Goal: Task Accomplishment & Management: Use online tool/utility

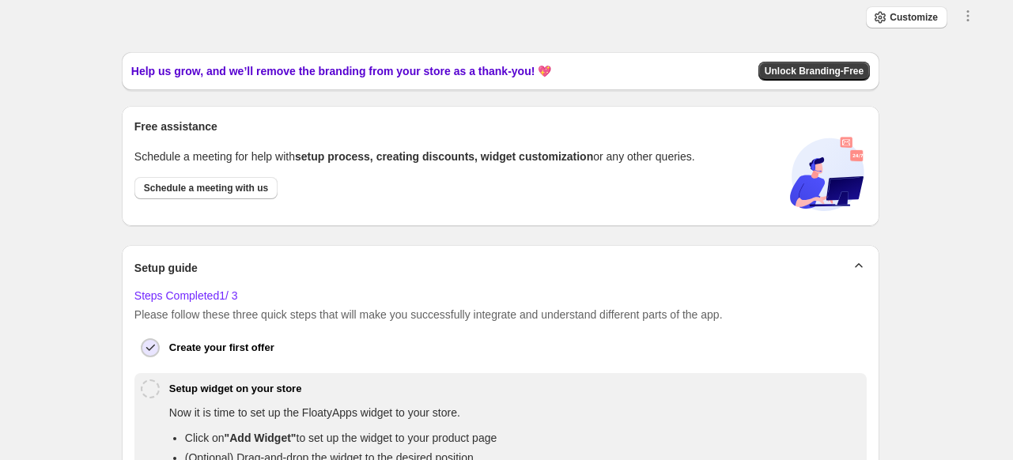
click at [976, 25] on span at bounding box center [968, 20] width 16 height 12
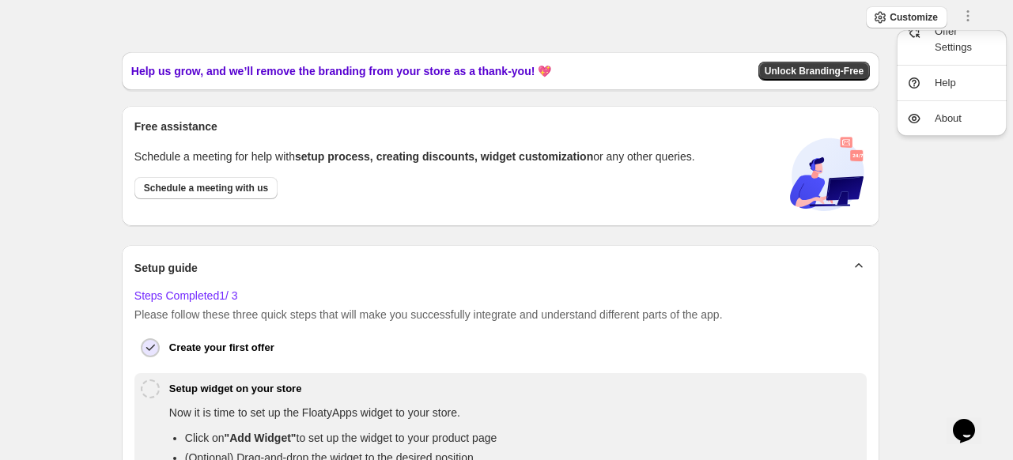
click at [626, 21] on div "Customize Save Close All discounts can be combined with: Product discounts Orde…" at bounding box center [501, 18] width 976 height 24
click at [542, 8] on div "Customize Save Close All discounts can be combined with: Product discounts Orde…" at bounding box center [501, 18] width 976 height 24
click at [914, 164] on div "Close Help this amazing app grow 🚀! Share it with your network and let others b…" at bounding box center [500, 409] width 963 height 715
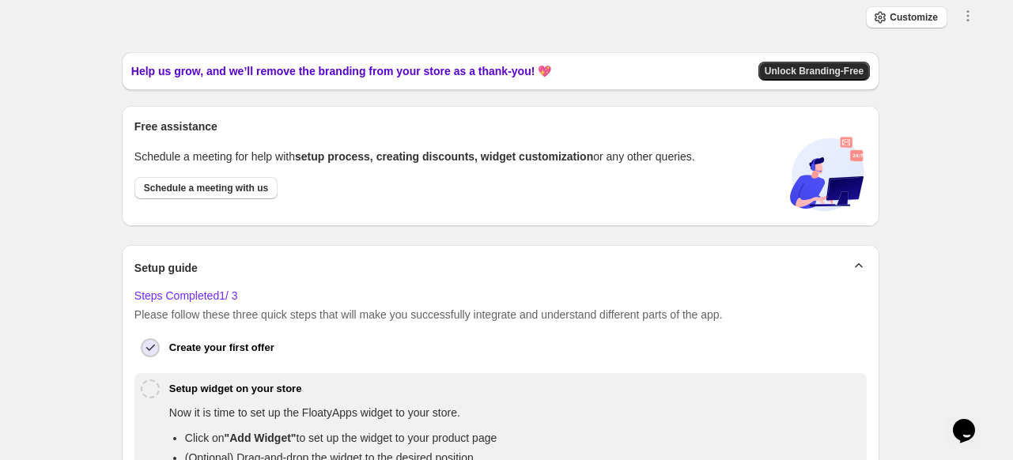
scroll to position [310, 0]
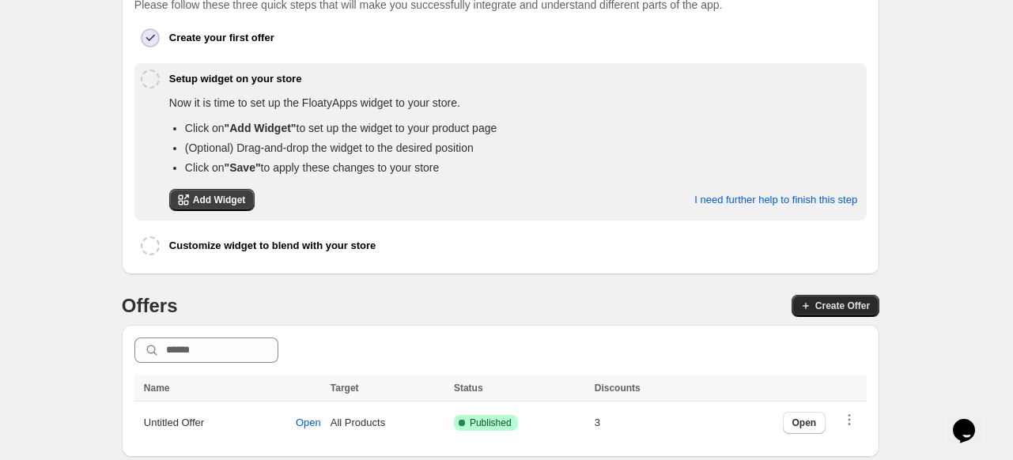
click at [848, 302] on span "Create Offer" at bounding box center [842, 306] width 55 height 13
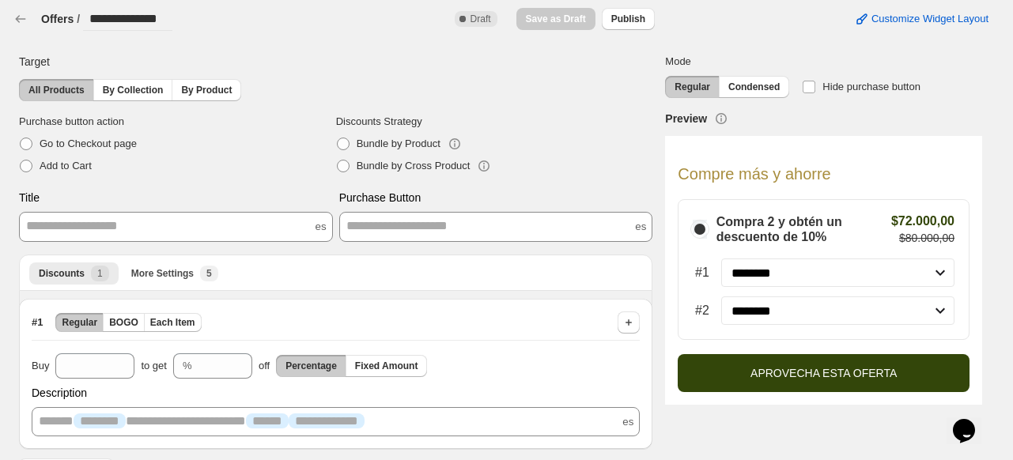
scroll to position [36, 0]
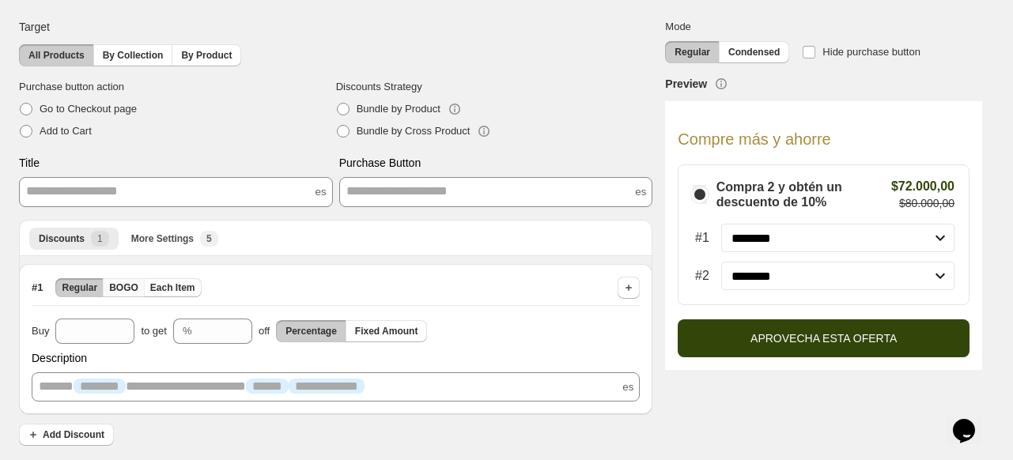
click at [115, 290] on span "BOGO" at bounding box center [123, 288] width 29 height 13
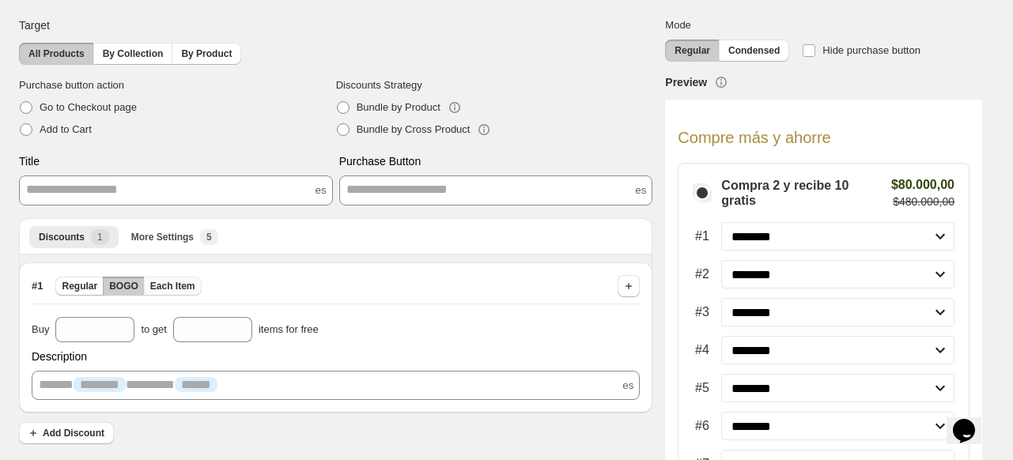
click at [195, 279] on button "Each Item" at bounding box center [173, 286] width 58 height 19
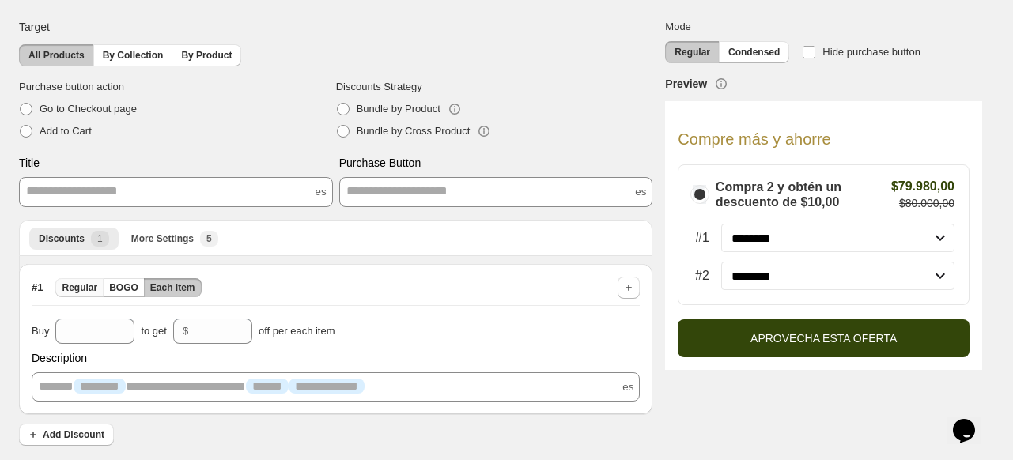
click at [67, 288] on span "Regular" at bounding box center [80, 288] width 36 height 13
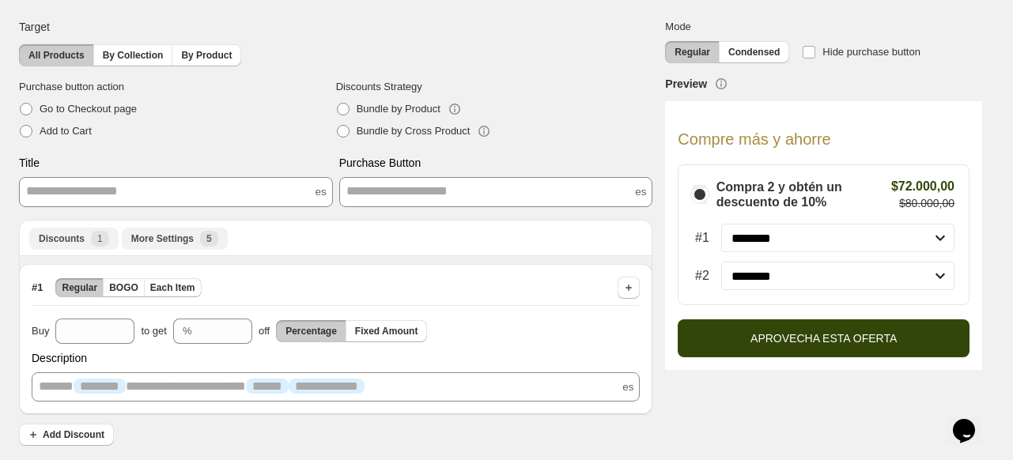
click at [157, 236] on span "More Settings" at bounding box center [162, 239] width 62 height 13
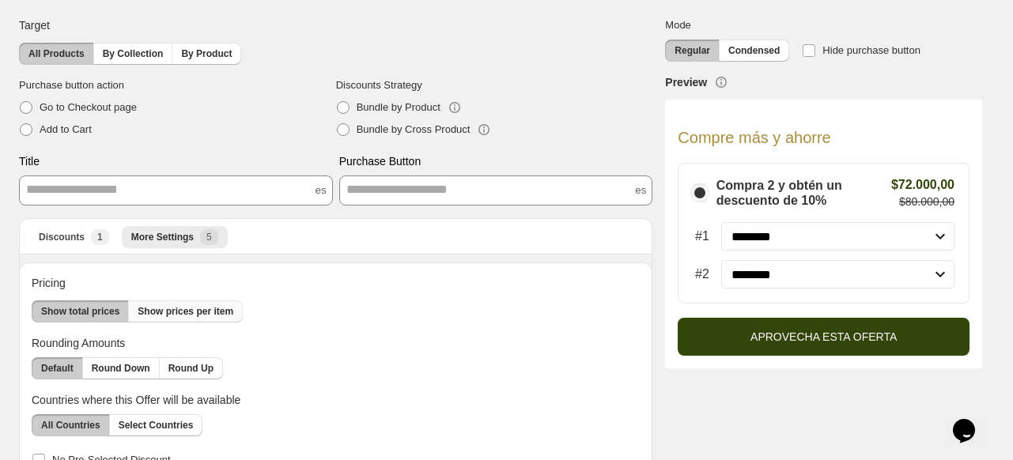
click at [166, 314] on span "Show prices per item" at bounding box center [186, 311] width 96 height 13
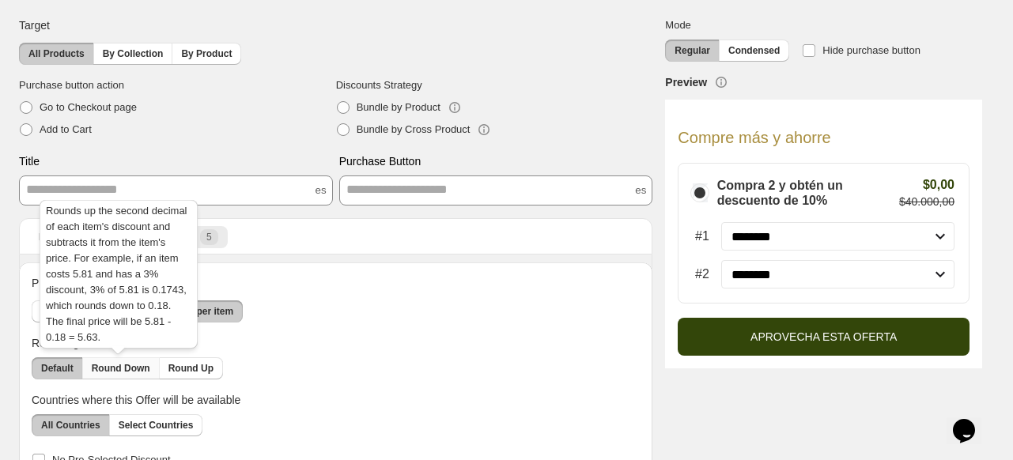
click at [128, 367] on span "Round Down" at bounding box center [121, 368] width 59 height 13
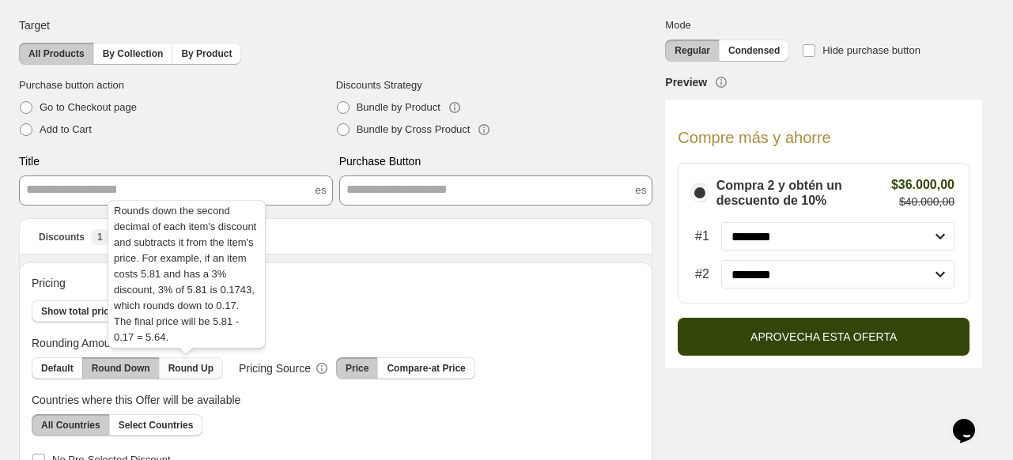
click at [195, 359] on button "Round Up" at bounding box center [191, 368] width 64 height 22
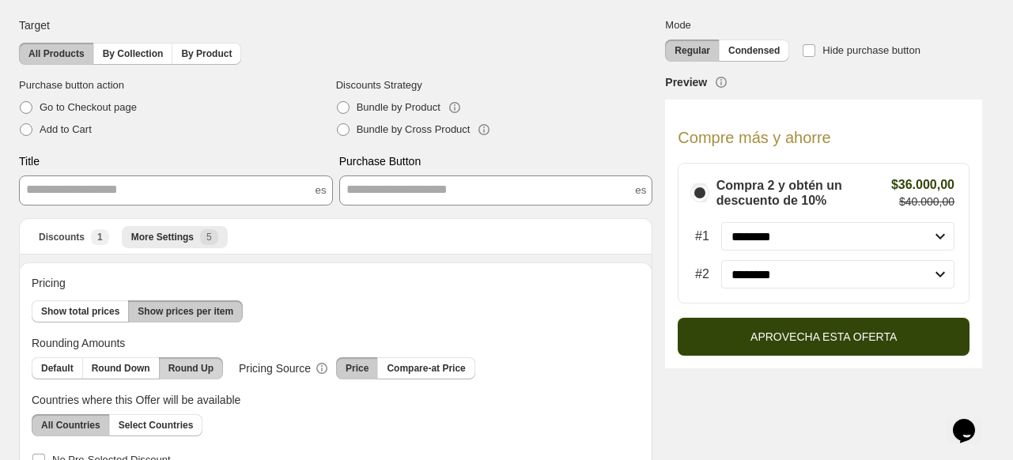
scroll to position [109, 0]
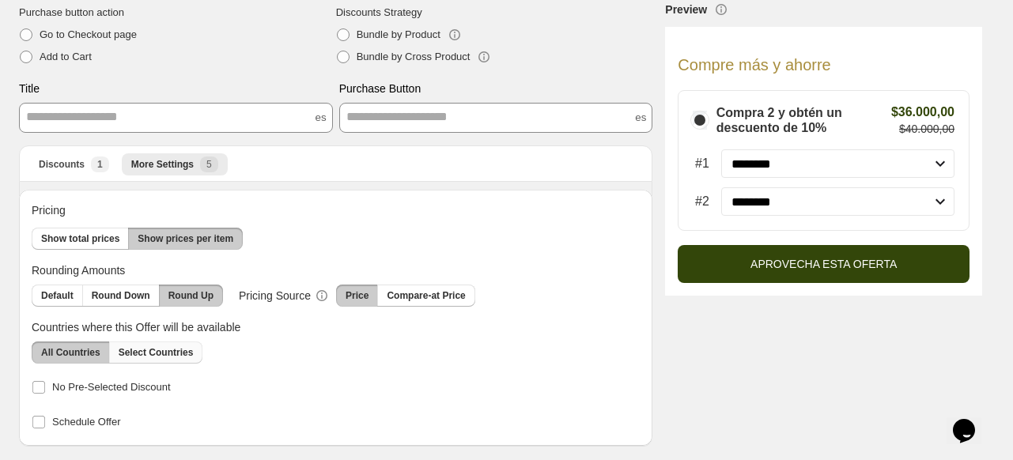
click at [183, 346] on button "Select Countries" at bounding box center [156, 353] width 94 height 22
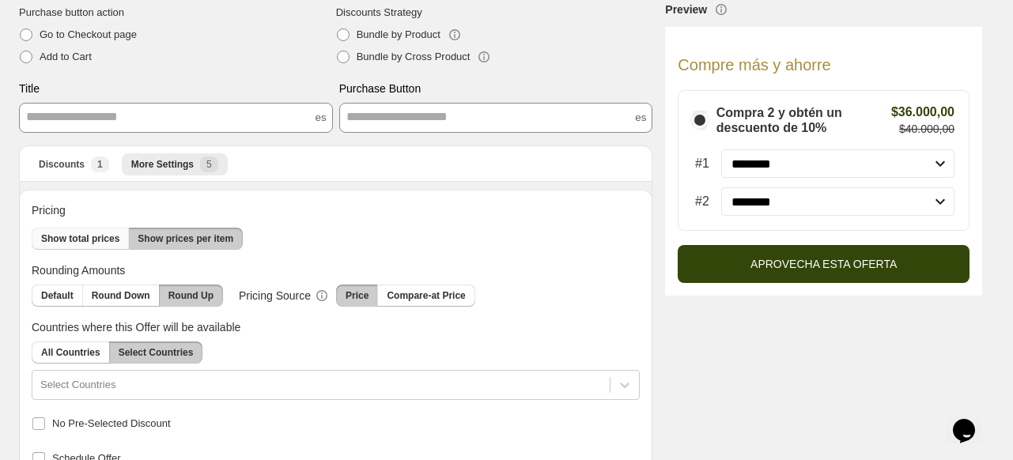
click at [112, 248] on button "Show total prices" at bounding box center [80, 239] width 97 height 22
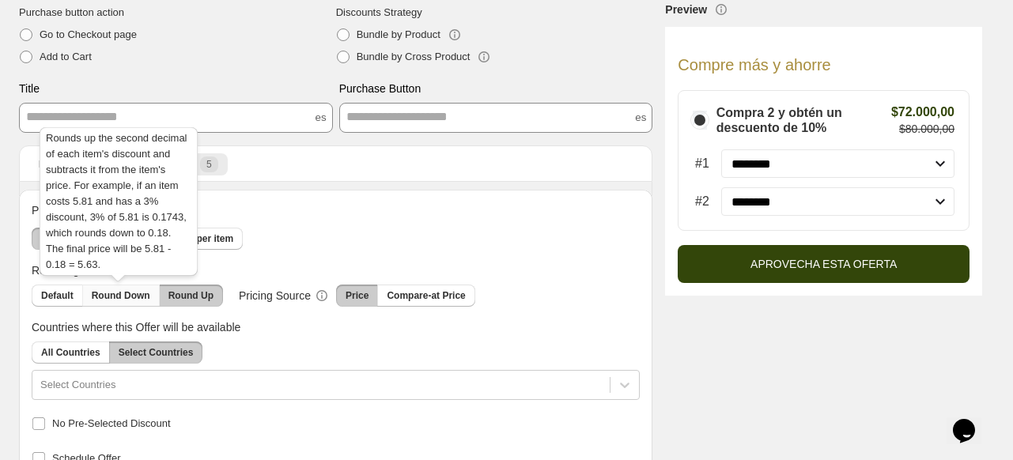
click at [107, 297] on span "Round Down" at bounding box center [121, 295] width 59 height 13
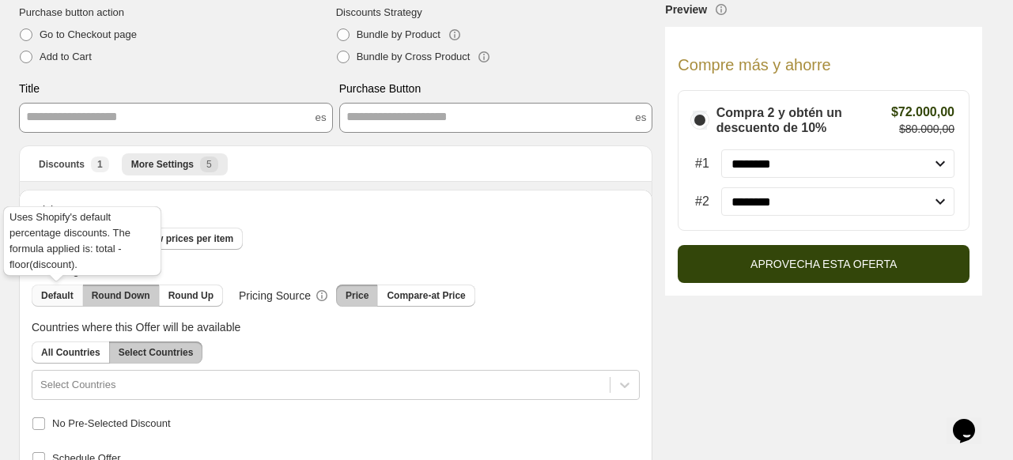
click at [58, 305] on button "Default" at bounding box center [57, 296] width 51 height 22
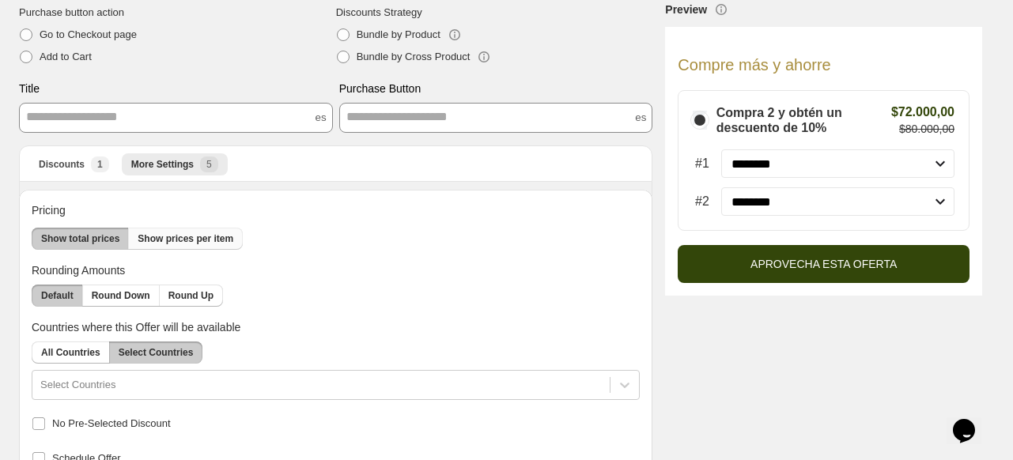
click at [187, 230] on button "Show prices per item" at bounding box center [185, 239] width 115 height 22
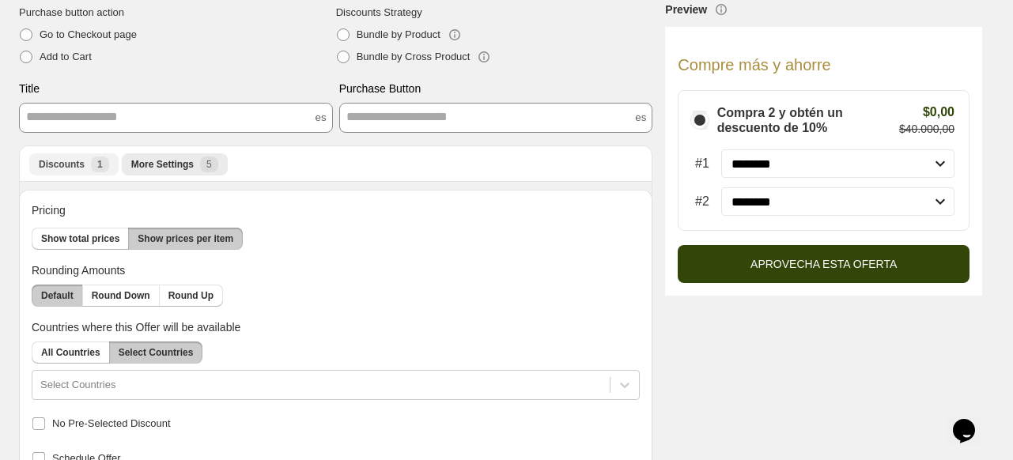
click at [76, 171] on div "Discounts New 1" at bounding box center [74, 165] width 70 height 16
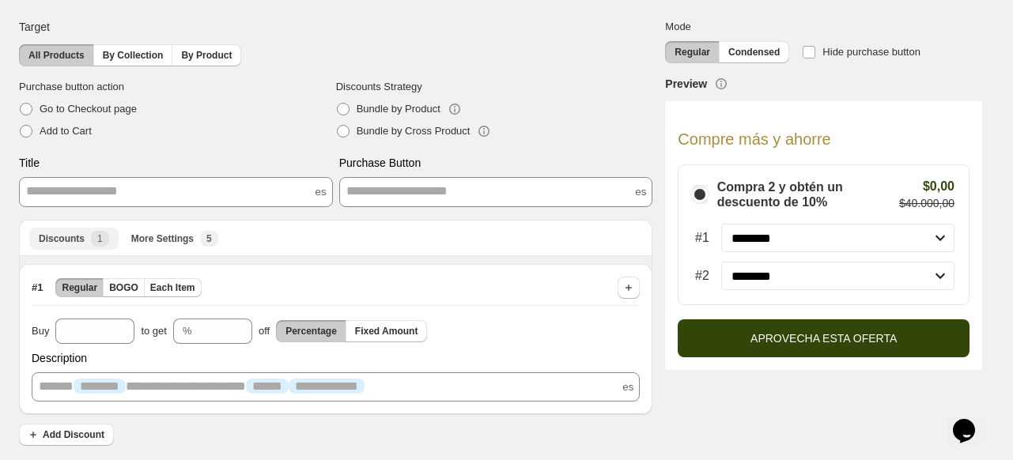
scroll to position [36, 0]
click at [125, 287] on span "BOGO" at bounding box center [123, 288] width 29 height 13
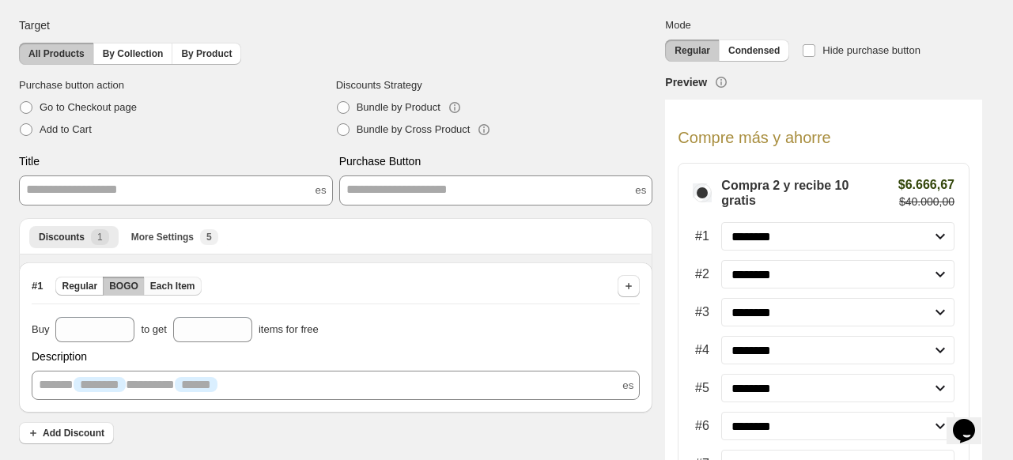
click at [176, 281] on span "Each Item" at bounding box center [172, 286] width 45 height 13
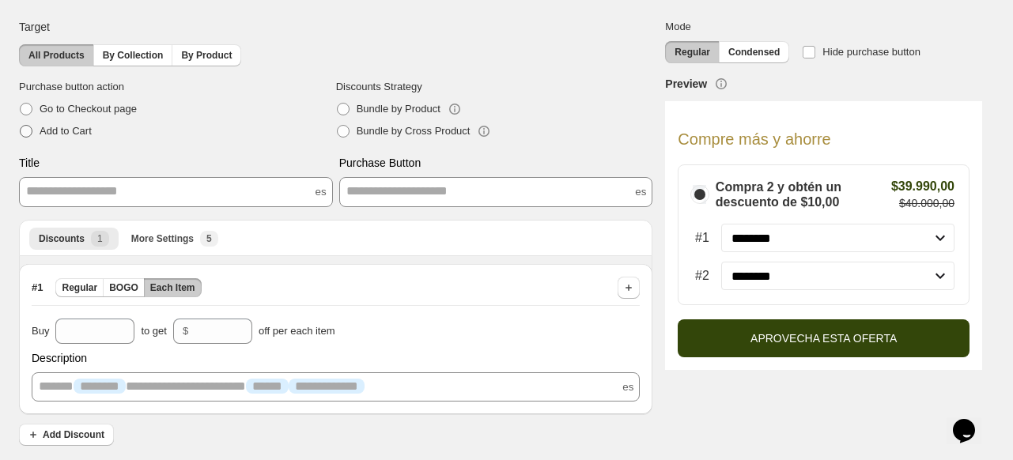
click at [54, 136] on span "Add to Cart" at bounding box center [66, 131] width 52 height 16
click at [347, 125] on span at bounding box center [343, 131] width 13 height 13
click at [354, 111] on label "Bundle by Product" at bounding box center [388, 109] width 104 height 22
click at [151, 44] on button "By Collection" at bounding box center [133, 55] width 80 height 22
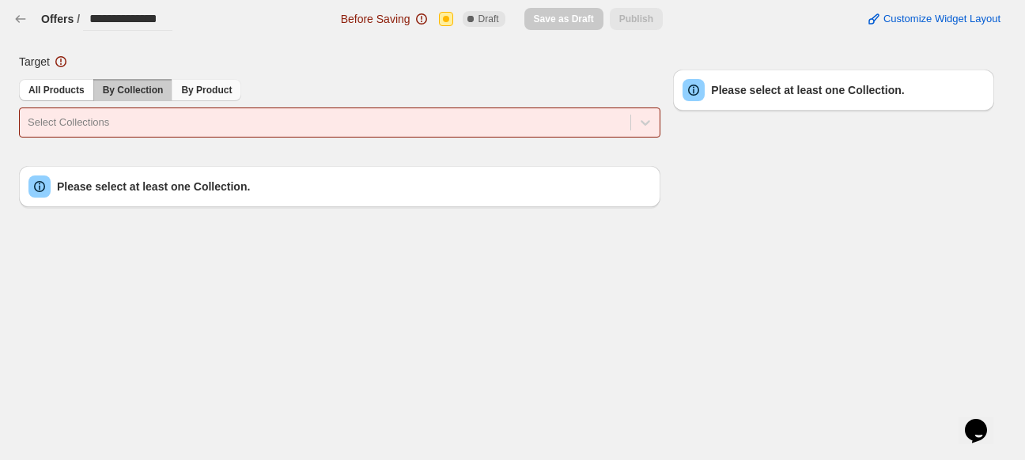
click at [206, 85] on span "By Product" at bounding box center [206, 90] width 51 height 13
click at [120, 79] on button "By Collection" at bounding box center [133, 90] width 80 height 22
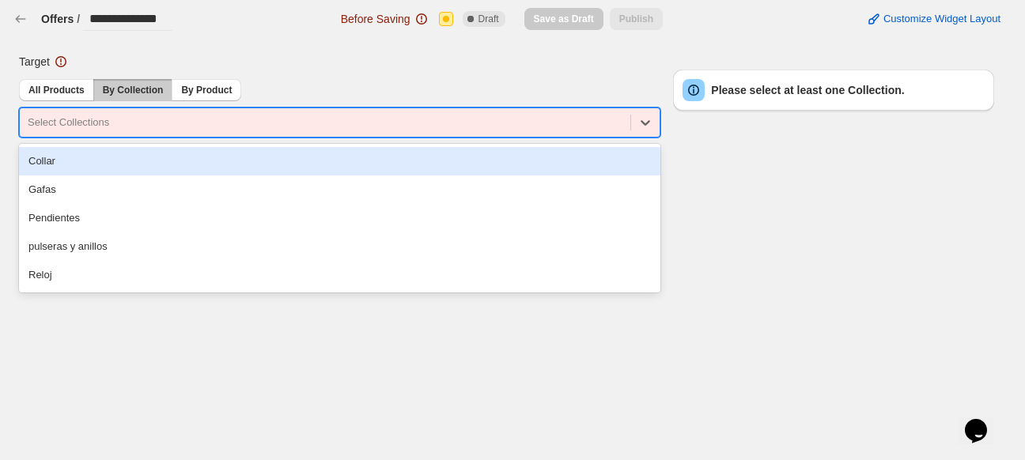
click at [141, 112] on div "Select Collections" at bounding box center [325, 122] width 611 height 25
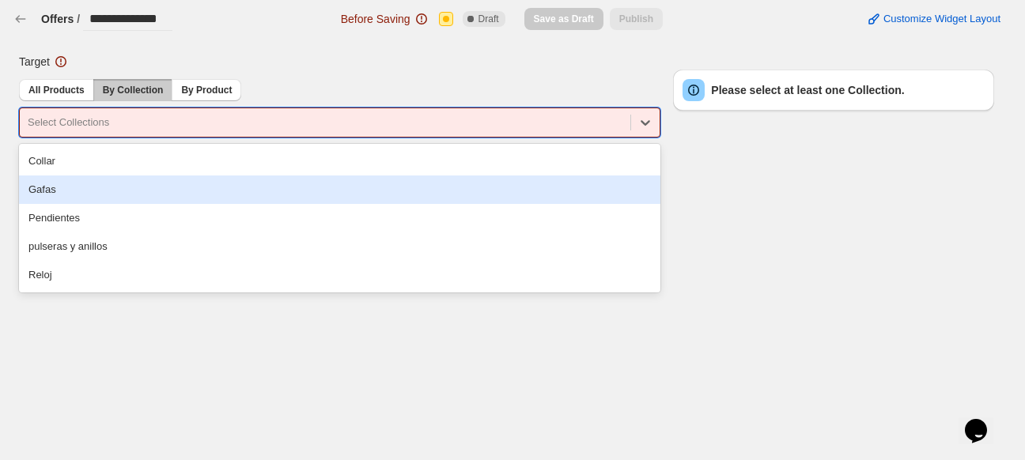
click at [150, 179] on div "Gafas" at bounding box center [339, 190] width 641 height 28
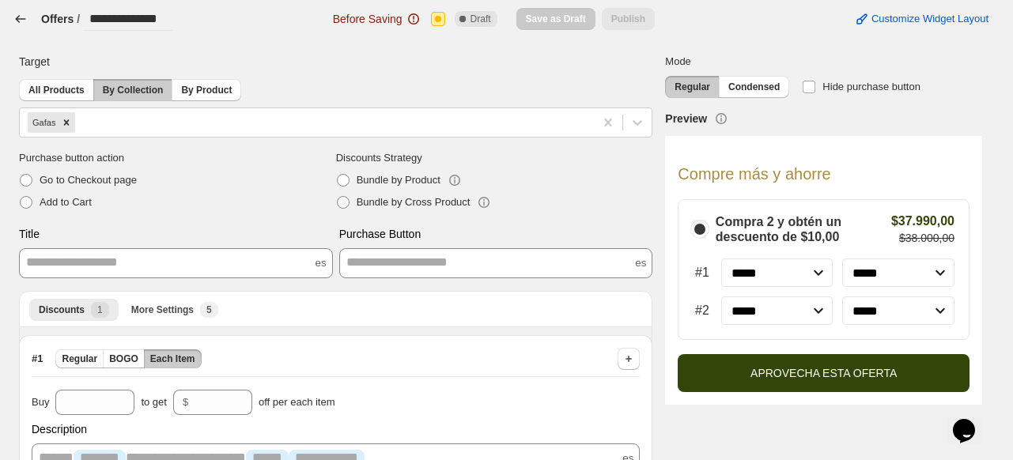
click at [22, 17] on icon "button" at bounding box center [21, 19] width 16 height 16
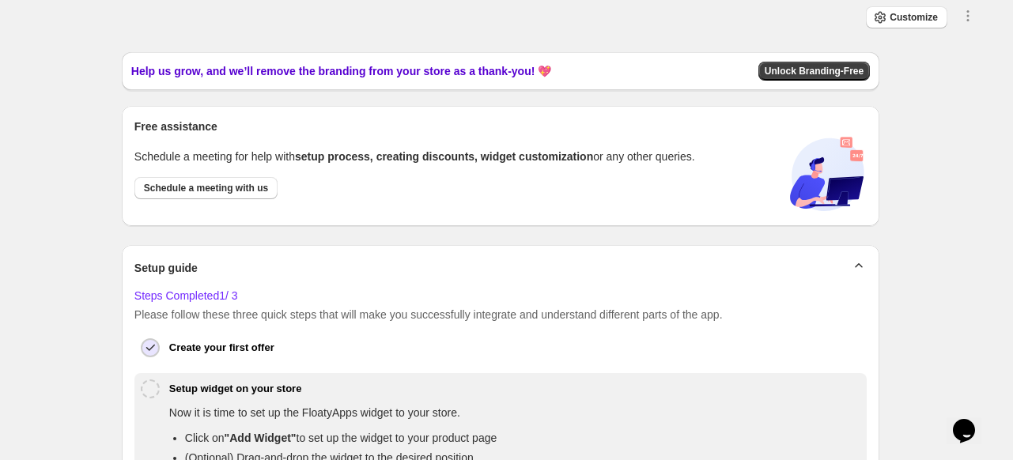
scroll to position [354, 0]
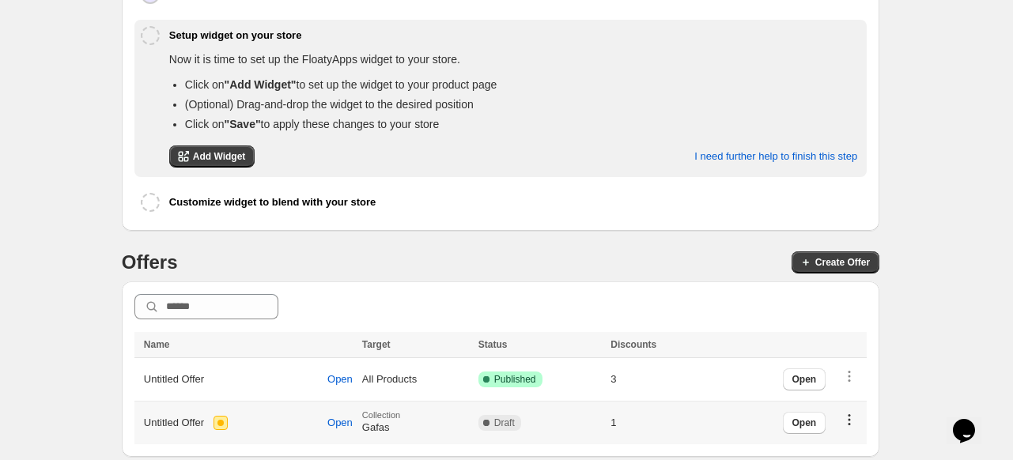
click at [857, 420] on icon "button" at bounding box center [850, 420] width 16 height 16
click at [851, 399] on div "Delete" at bounding box center [860, 392] width 59 height 16
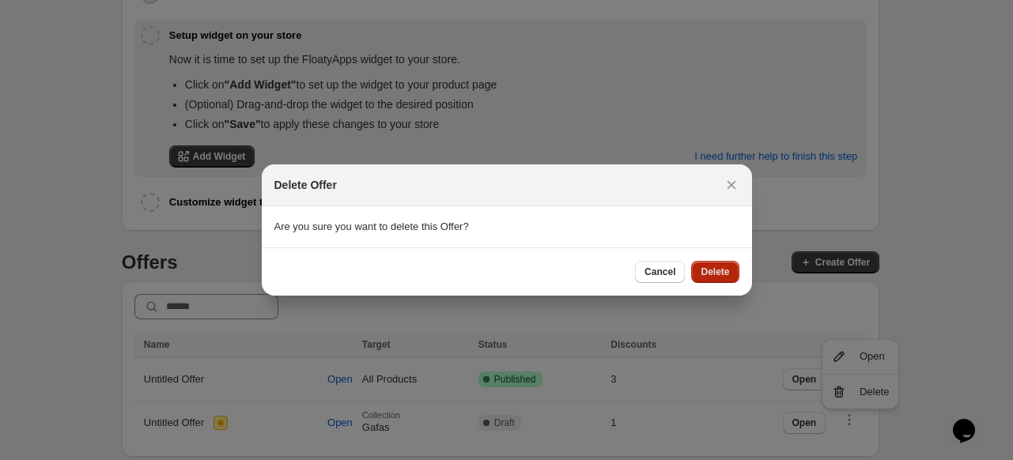
click at [727, 276] on span "Delete" at bounding box center [715, 272] width 28 height 13
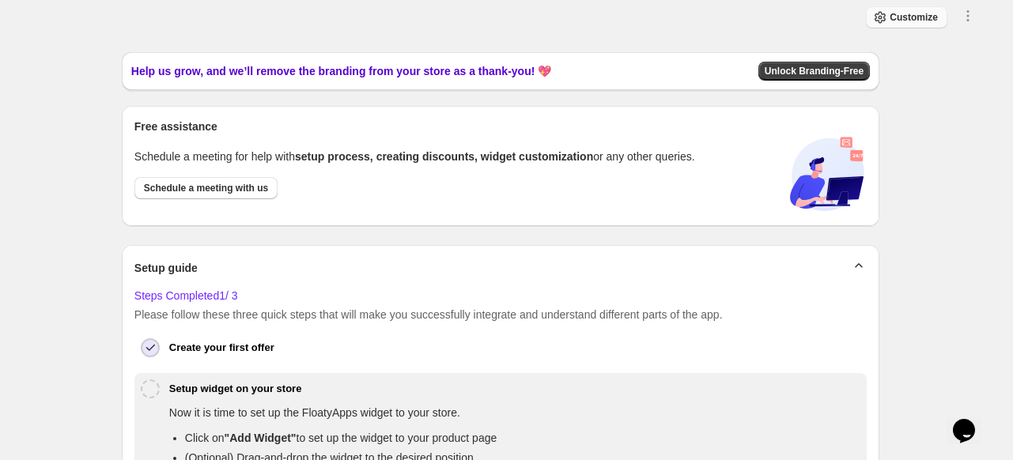
click at [888, 17] on icon "button" at bounding box center [880, 17] width 16 height 16
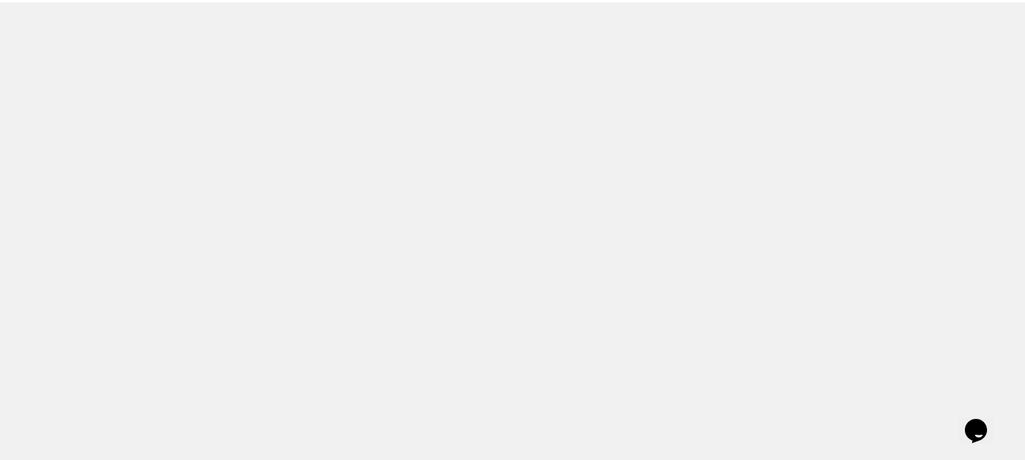
select select "**********"
